Goal: Check status: Check status

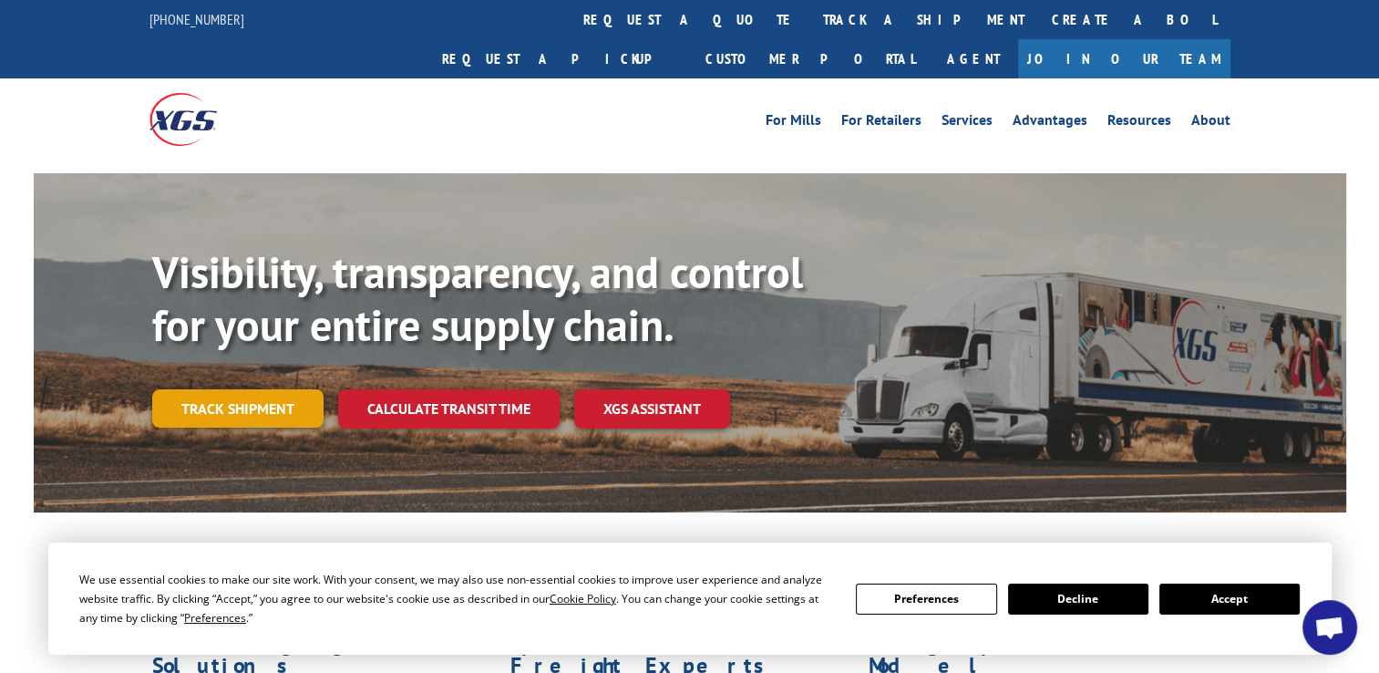
click at [224, 389] on link "Track shipment" at bounding box center [237, 408] width 171 height 38
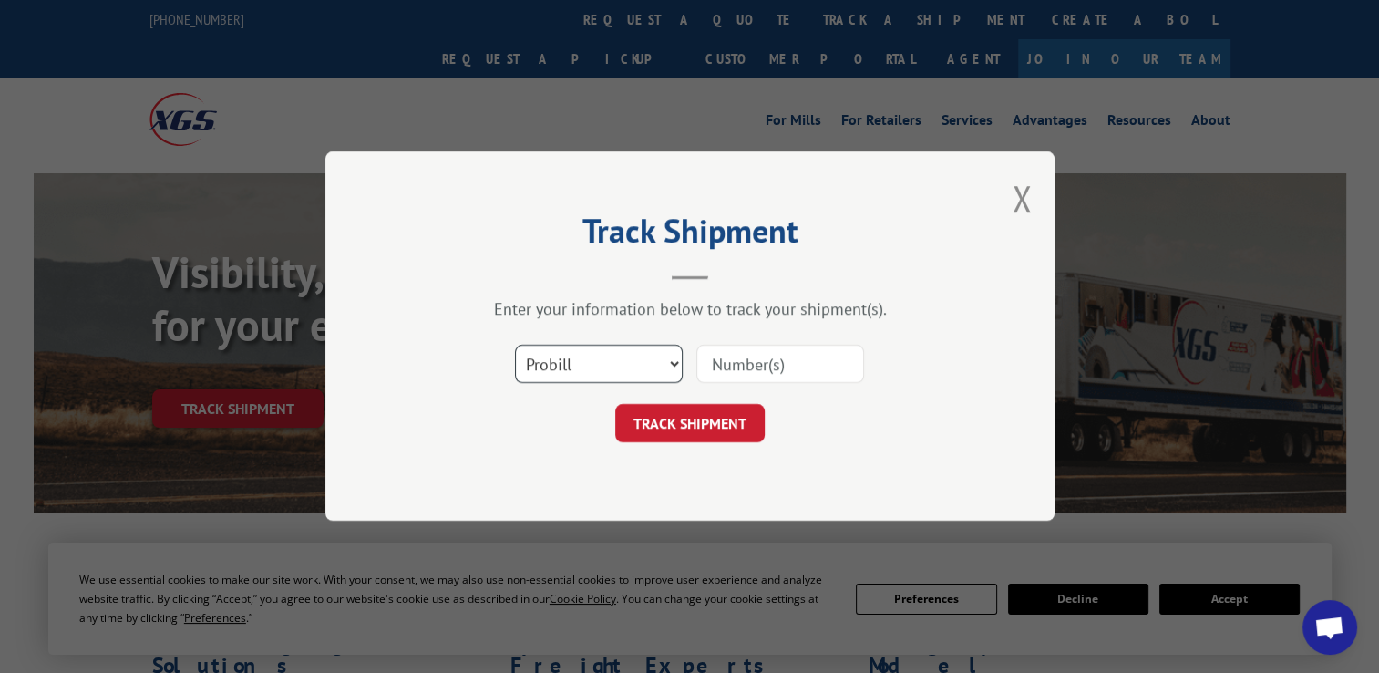
click at [674, 363] on select "Select category... Probill BOL PO" at bounding box center [599, 364] width 168 height 38
select select "bol"
click at [515, 345] on select "Select category... Probill BOL PO" at bounding box center [599, 364] width 168 height 38
click at [762, 369] on input at bounding box center [780, 364] width 168 height 38
paste input "6897588"
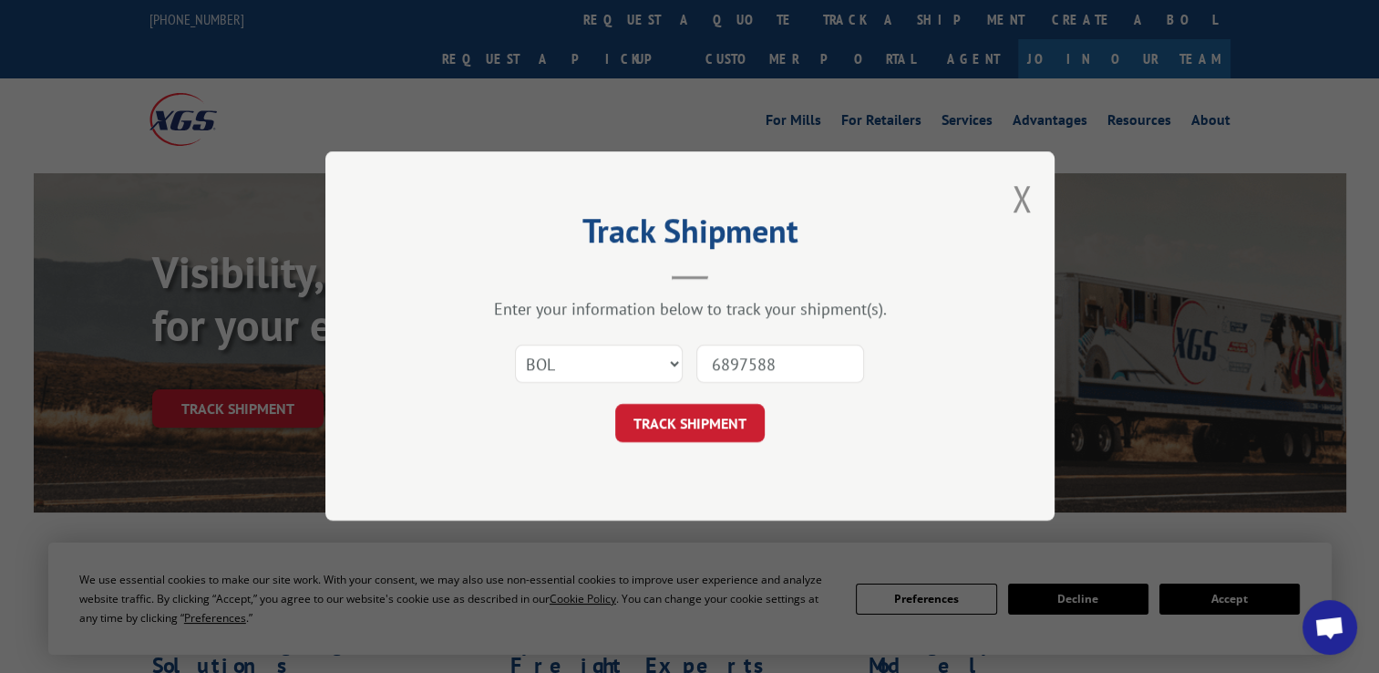
click at [707, 365] on input "6897588" at bounding box center [780, 364] width 168 height 38
type input "6897588"
click at [698, 430] on button "TRACK SHIPMENT" at bounding box center [689, 424] width 149 height 38
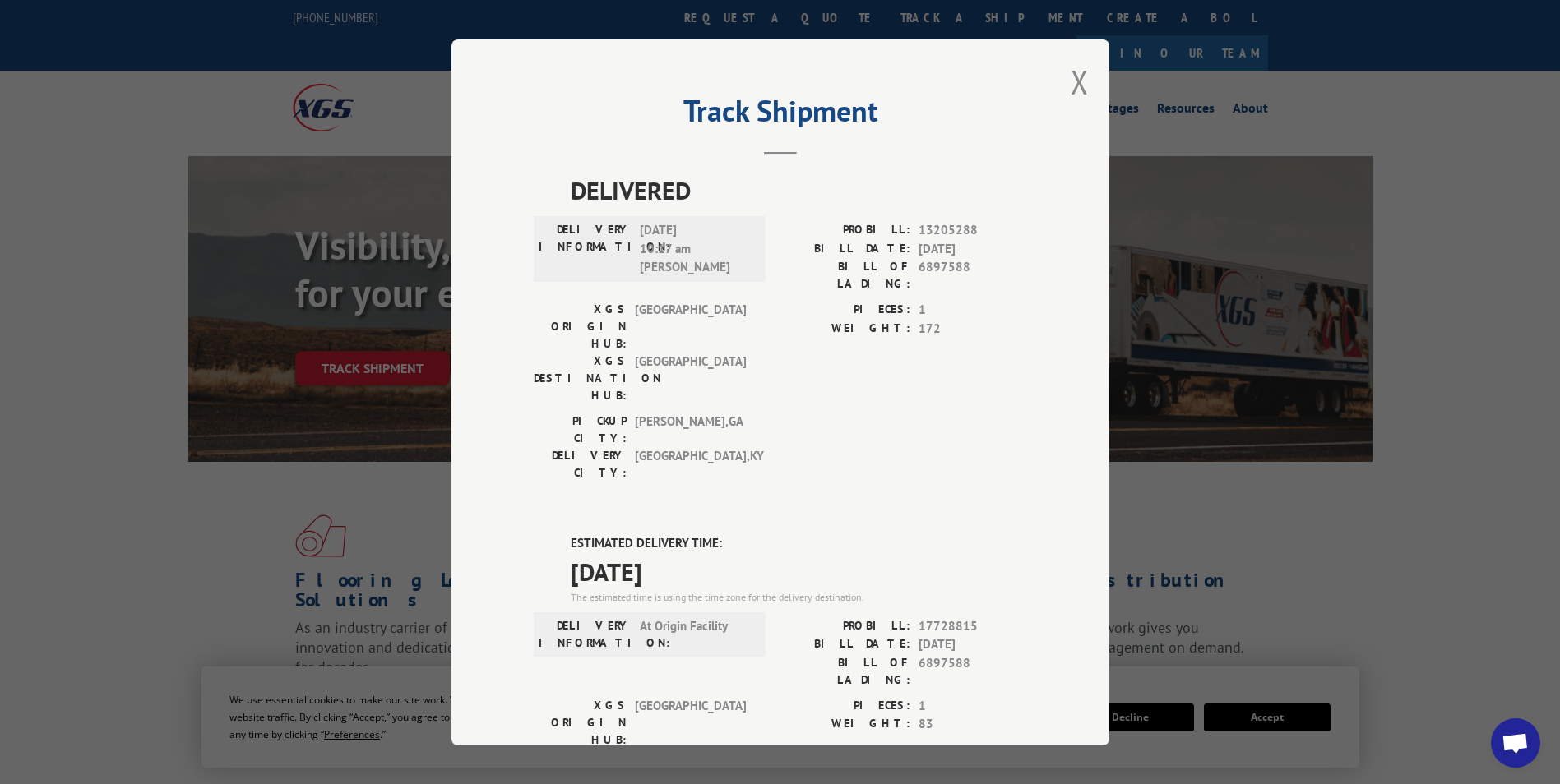
click at [1085, 79] on div "Track Shipment DELIVERED DELIVERY INFORMATION: [DATE] 10:17 am [PERSON_NAME]: 1…" at bounding box center [780, 392] width 658 height 706
click at [1071, 83] on button "Close modal" at bounding box center [1080, 82] width 18 height 43
